Goal: Submit feedback/report problem

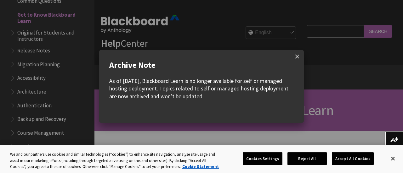
click at [300, 58] on span at bounding box center [296, 56] width 13 height 13
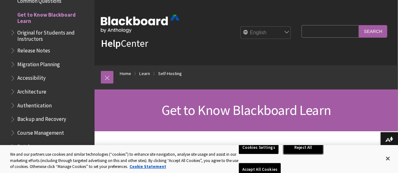
click at [305, 155] on button "Reject All" at bounding box center [302, 147] width 39 height 13
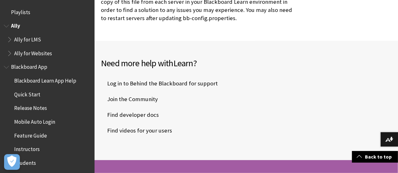
click at [45, 53] on span "Ally for Websites" at bounding box center [33, 52] width 38 height 8
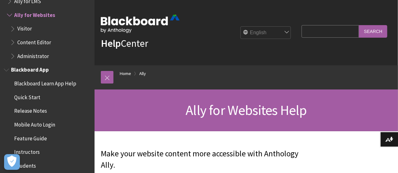
click at [28, 70] on span "Blackboard App" at bounding box center [30, 69] width 38 height 8
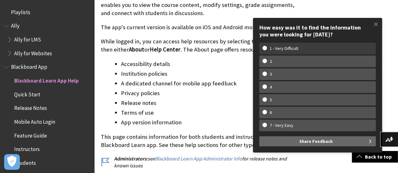
click at [285, 53] on label "1 - Very Difficult" at bounding box center [317, 49] width 116 height 12
click at [266, 50] on input "1 - Very Difficult" at bounding box center [264, 48] width 4 height 4
radio input "true"
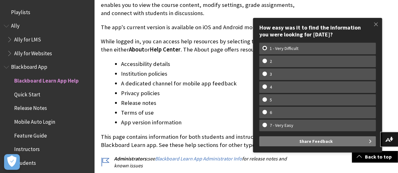
click at [315, 142] on span "Share Feedback" at bounding box center [315, 142] width 33 height 10
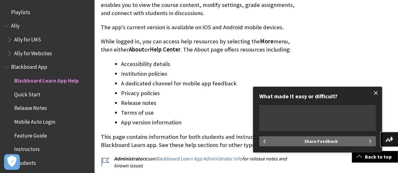
click at [375, 92] on span at bounding box center [375, 93] width 13 height 13
